Goal: Answer question/provide support: Share knowledge or assist other users

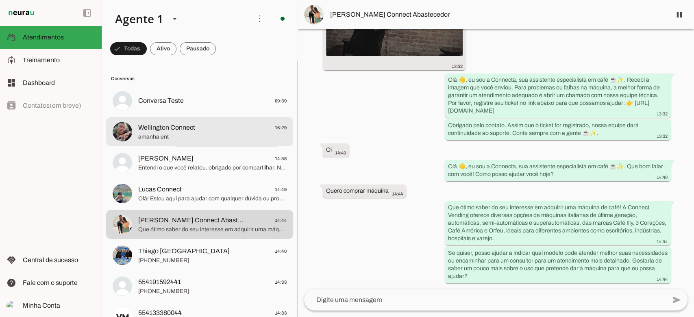
click at [205, 122] on div at bounding box center [212, 132] width 148 height 20
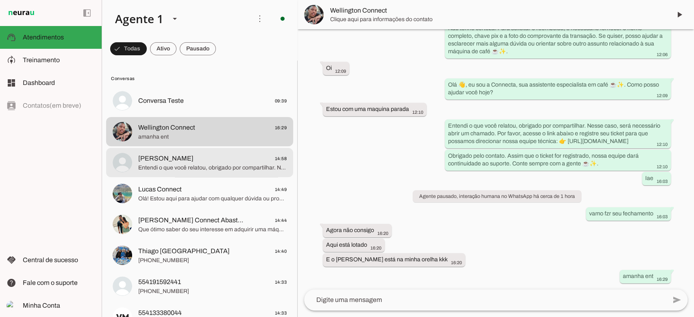
click at [204, 175] on md-item "[PERSON_NAME] 14:58 Entendi o que você relatou, obrigado por compartilhar. Ness…" at bounding box center [199, 162] width 187 height 29
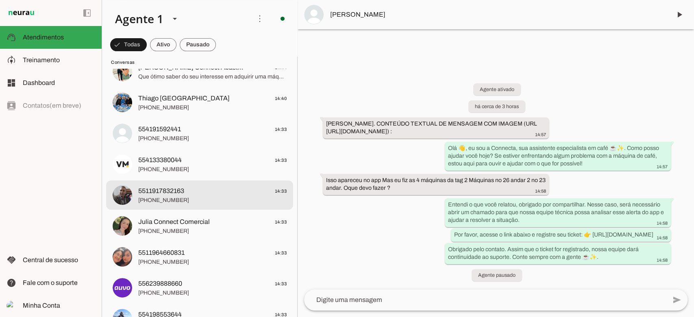
scroll to position [163, 0]
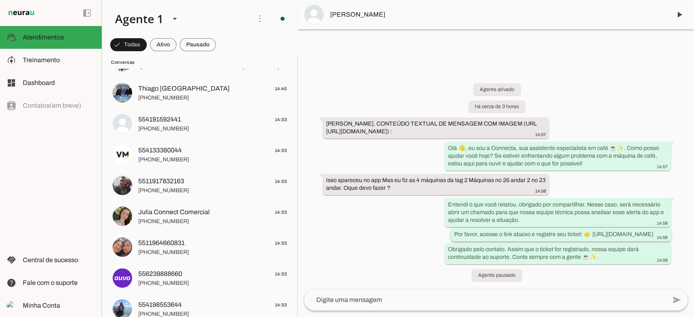
click at [0, 0] on slot "Por favor, acesse o link abaixo e registre seu ticket: 👉 [URL][DOMAIN_NAME]" at bounding box center [0, 0] width 0 height 0
click at [0, 0] on slot "Entendi o que você relatou, obrigado por compartilhar. Nesse caso, será necessá…" at bounding box center [0, 0] width 0 height 0
